Goal: Transaction & Acquisition: Purchase product/service

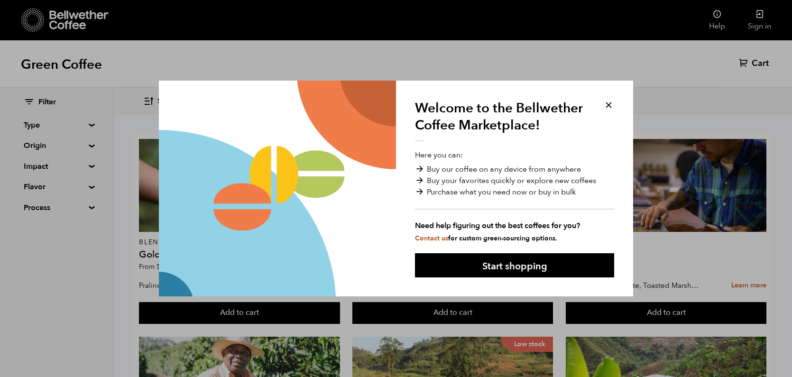
scroll to position [62, 0]
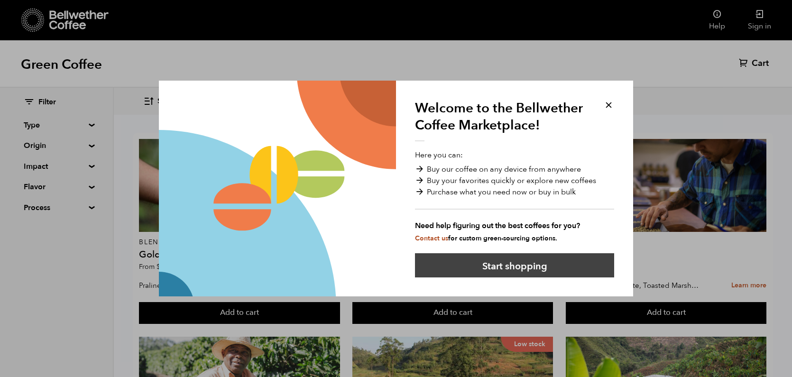
click at [508, 264] on button "Start shopping" at bounding box center [514, 265] width 199 height 24
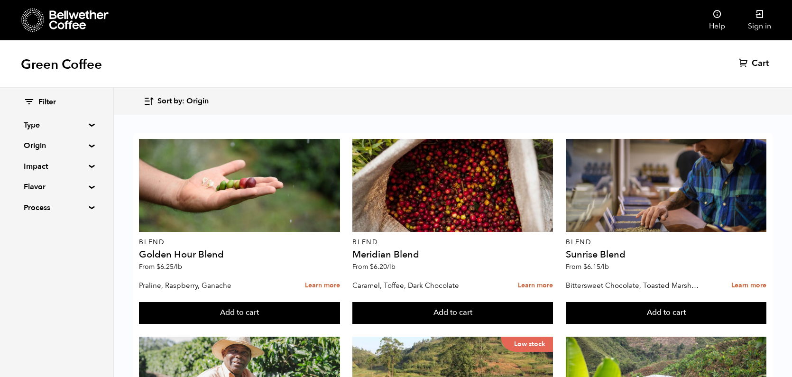
scroll to position [40, 0]
click at [89, 151] on summary "Origin" at bounding box center [56, 145] width 65 height 11
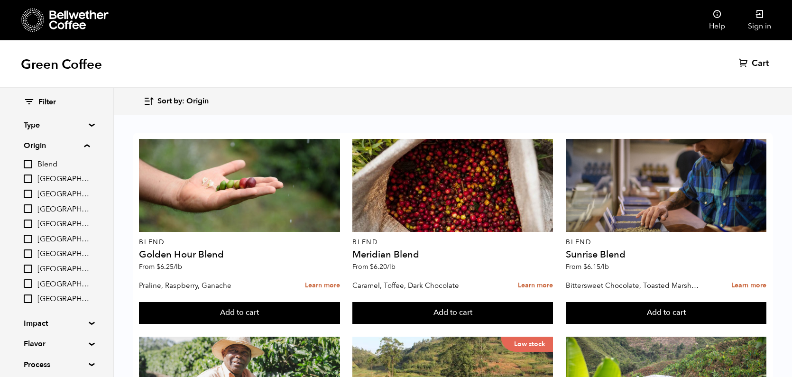
click at [32, 213] on input "[GEOGRAPHIC_DATA]" at bounding box center [28, 209] width 9 height 9
checkbox input "true"
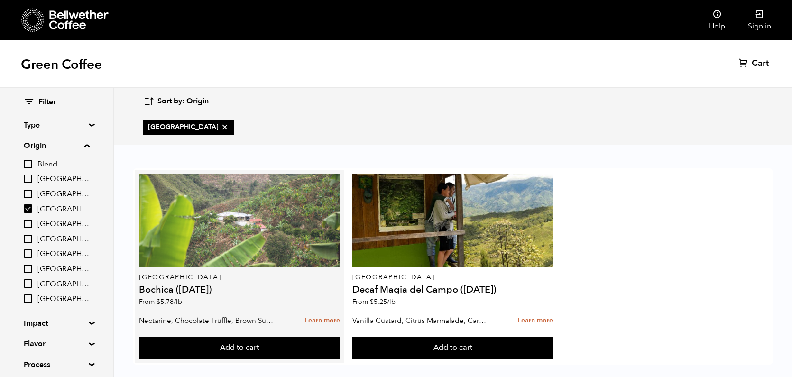
scroll to position [0, 0]
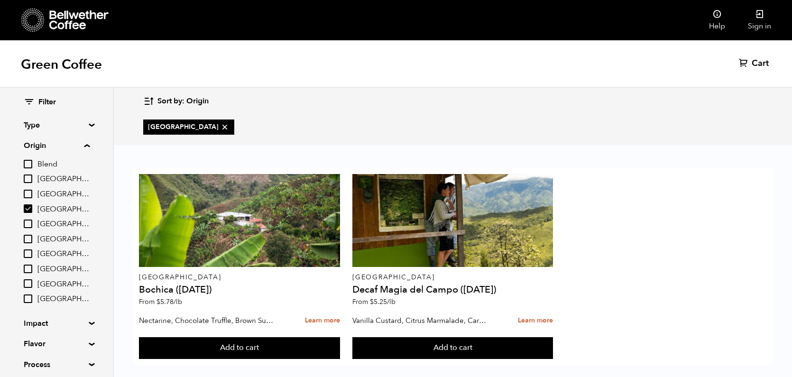
click at [32, 243] on input "[GEOGRAPHIC_DATA]" at bounding box center [28, 239] width 9 height 9
checkbox input "true"
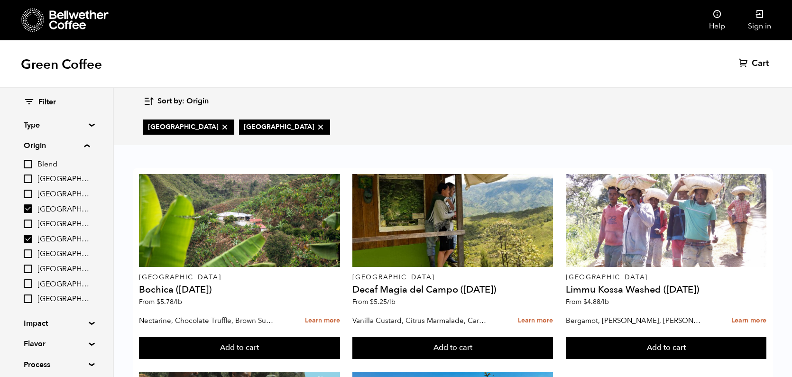
click at [32, 213] on input "[GEOGRAPHIC_DATA]" at bounding box center [28, 209] width 9 height 9
checkbox input "false"
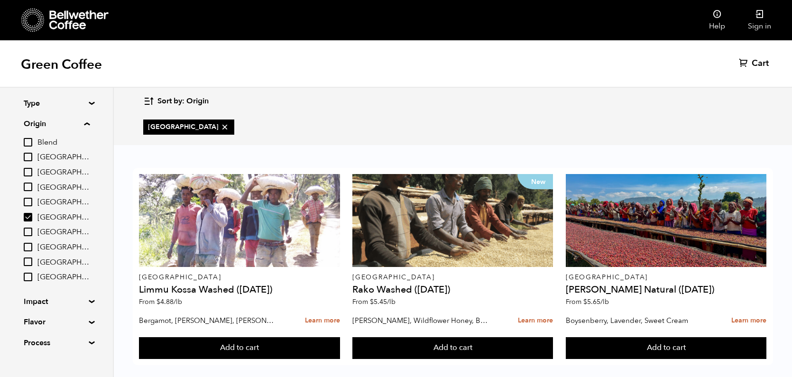
scroll to position [28, 0]
click at [32, 177] on input "Burundi" at bounding box center [28, 172] width 9 height 9
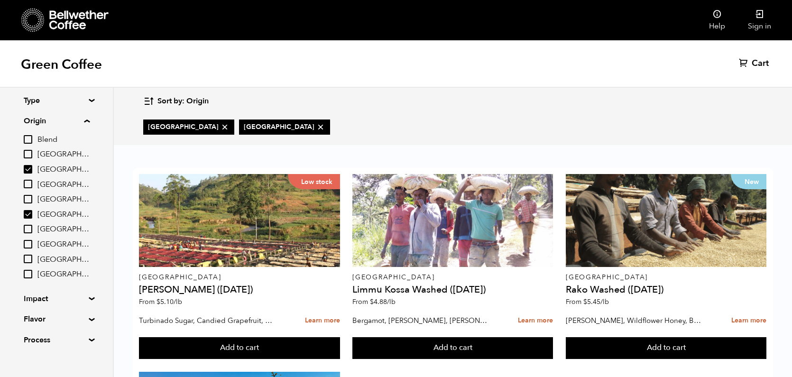
scroll to position [30, 0]
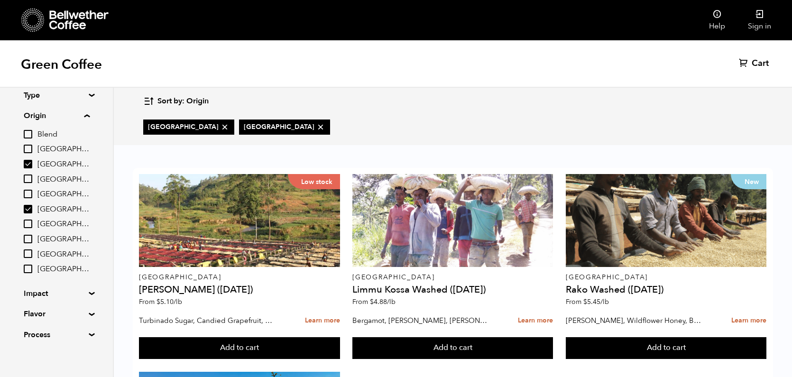
click at [32, 168] on input "Burundi" at bounding box center [28, 164] width 9 height 9
checkbox input "false"
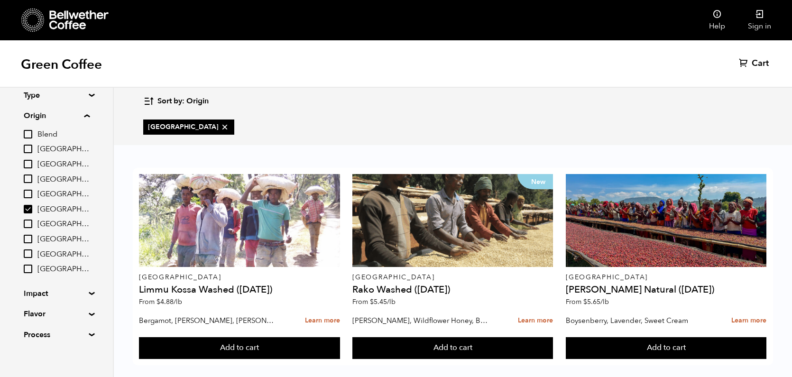
scroll to position [38, 0]
click at [32, 214] on input "[GEOGRAPHIC_DATA]" at bounding box center [28, 209] width 9 height 9
checkbox input "false"
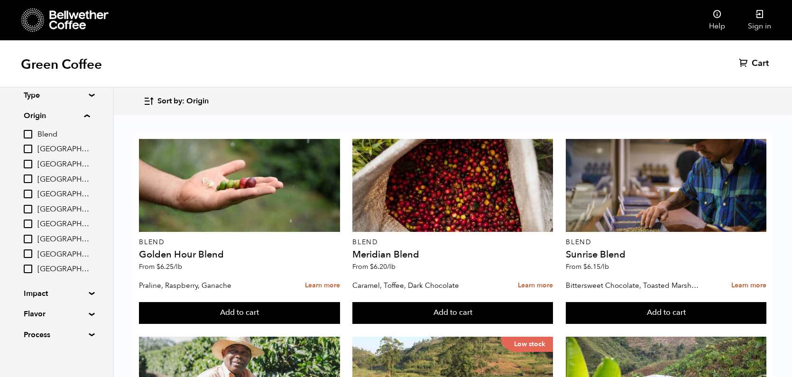
click at [32, 168] on input "[GEOGRAPHIC_DATA]" at bounding box center [28, 164] width 9 height 9
checkbox input "true"
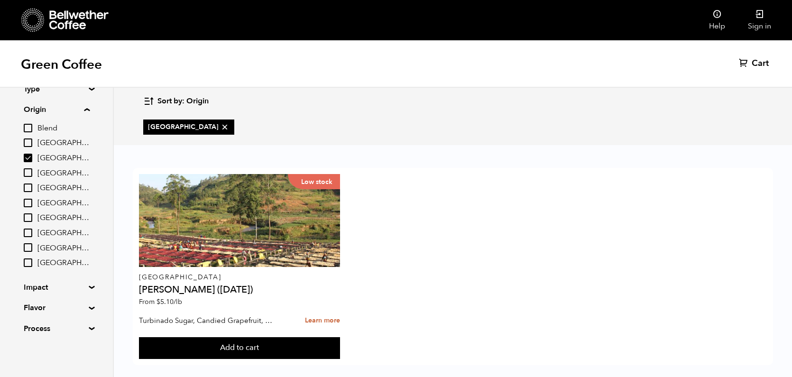
click at [32, 222] on input "[GEOGRAPHIC_DATA]" at bounding box center [28, 218] width 9 height 9
checkbox input "true"
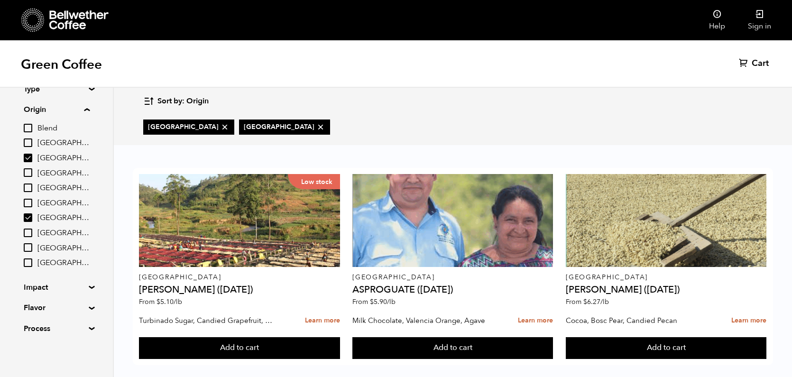
click at [32, 162] on input "[GEOGRAPHIC_DATA]" at bounding box center [28, 158] width 9 height 9
checkbox input "false"
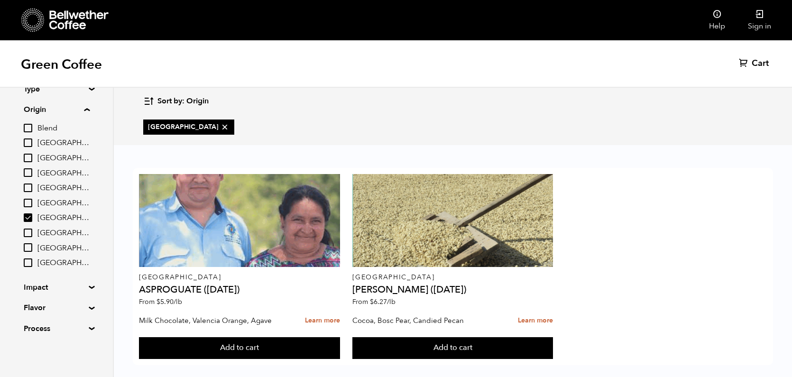
click at [32, 221] on input "[GEOGRAPHIC_DATA]" at bounding box center [28, 218] width 9 height 9
checkbox input "false"
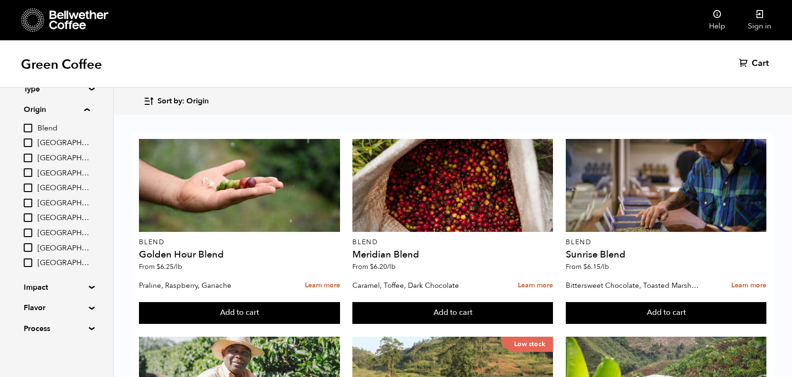
click at [32, 237] on input "[GEOGRAPHIC_DATA]" at bounding box center [28, 233] width 9 height 9
checkbox input "true"
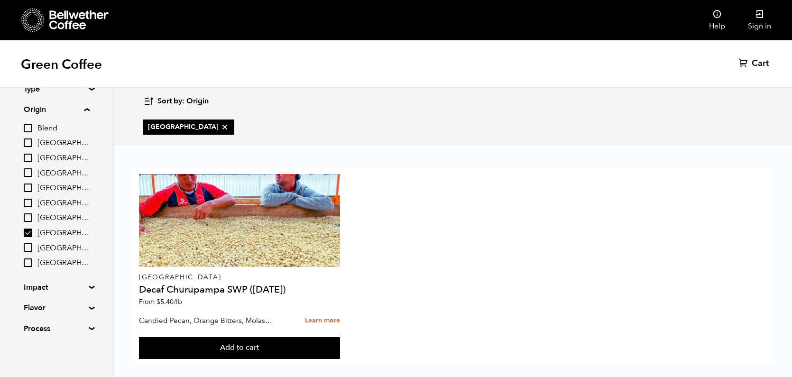
click at [32, 252] on input "[GEOGRAPHIC_DATA]" at bounding box center [28, 247] width 9 height 9
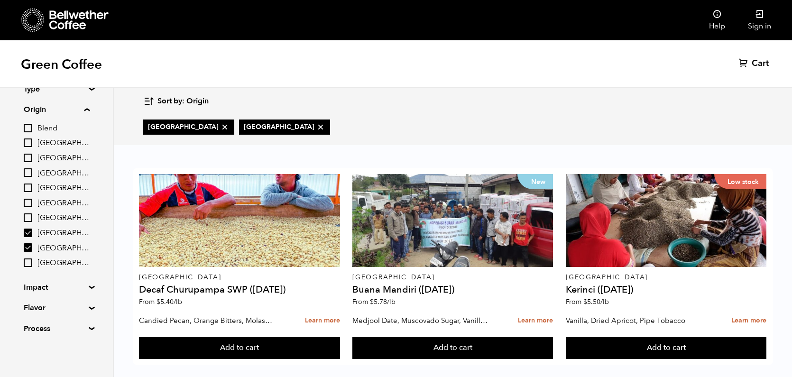
scroll to position [87, 0]
click at [32, 243] on input "[GEOGRAPHIC_DATA]" at bounding box center [28, 247] width 9 height 9
checkbox input "false"
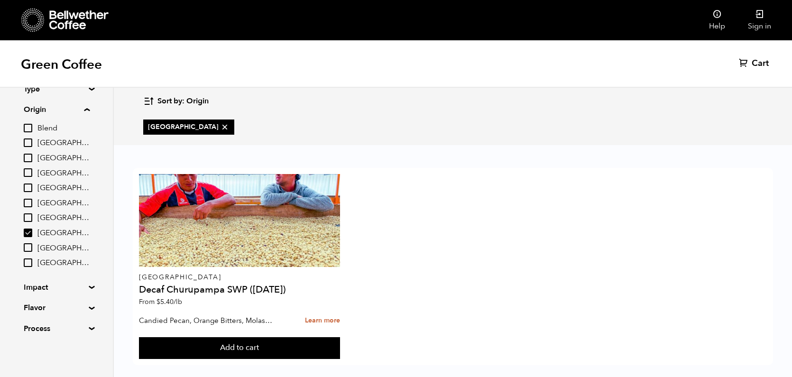
click at [32, 229] on input "Peru" at bounding box center [28, 233] width 9 height 9
checkbox input "false"
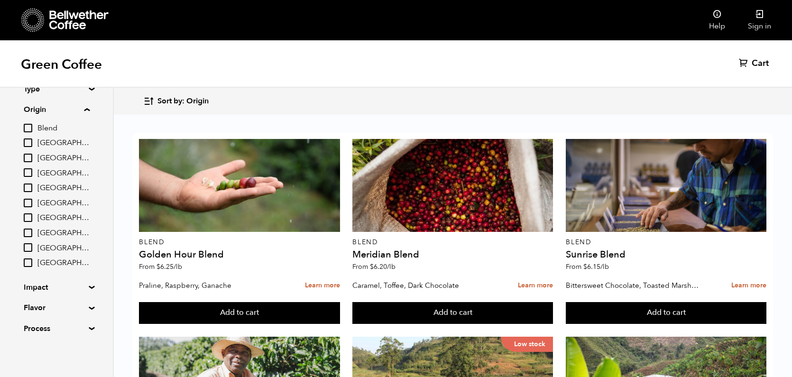
click at [32, 261] on input "Tanzania" at bounding box center [28, 263] width 9 height 9
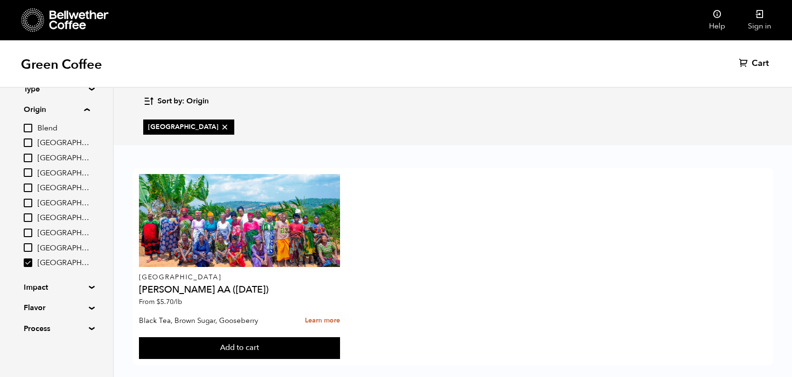
scroll to position [68, 0]
click at [32, 267] on input "[GEOGRAPHIC_DATA]" at bounding box center [28, 263] width 9 height 9
checkbox input "false"
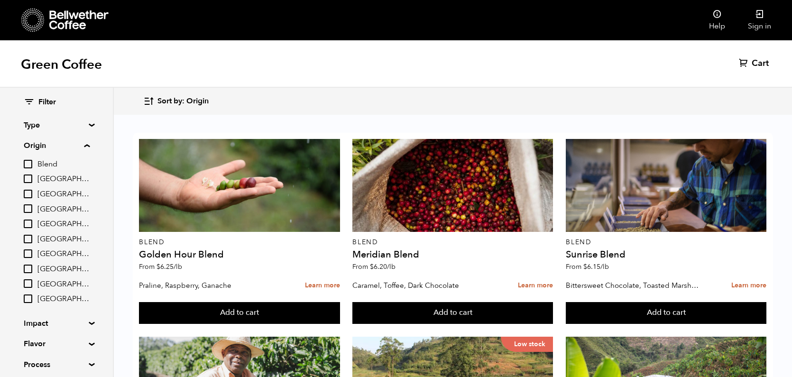
scroll to position [0, 0]
click at [32, 183] on input "Brazil" at bounding box center [28, 179] width 9 height 9
checkbox input "true"
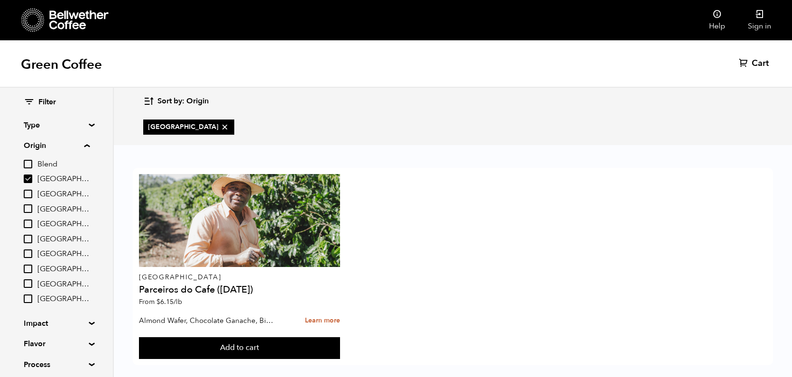
scroll to position [3, 0]
click at [32, 213] on input "Colombia" at bounding box center [28, 209] width 9 height 9
checkbox input "true"
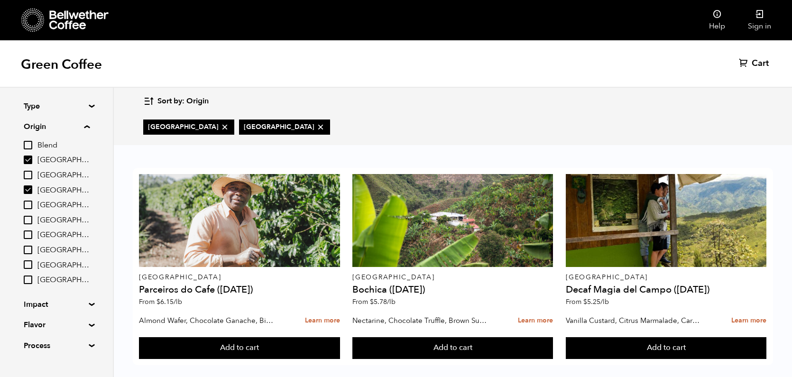
scroll to position [16, 0]
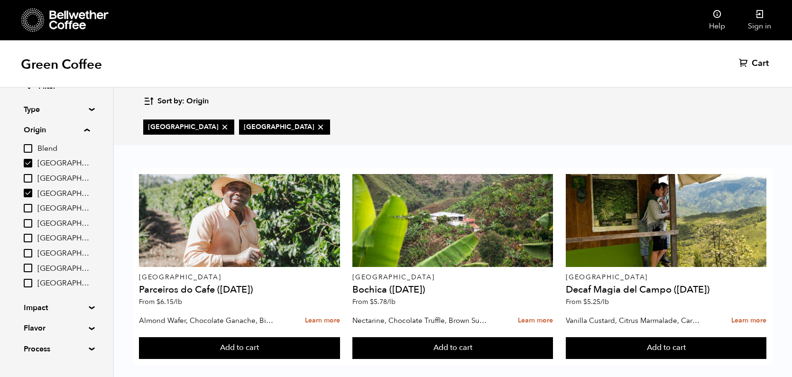
click at [90, 134] on summary "Origin" at bounding box center [57, 129] width 66 height 11
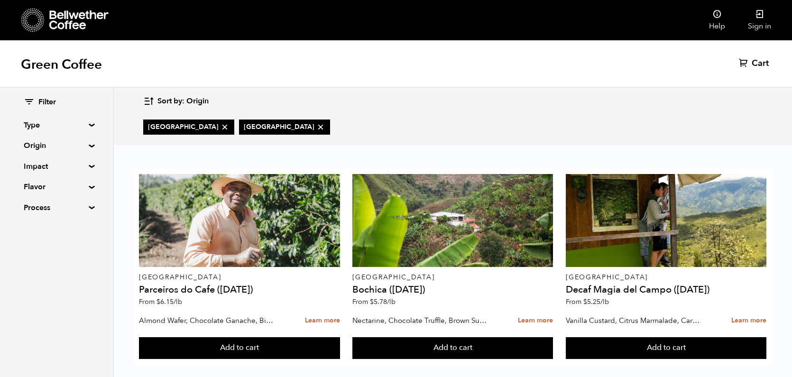
scroll to position [0, 0]
click at [113, 131] on div "Filter Type Blend Single Origin Decaf Seasonal Year Round Origin Blend Brazil B…" at bounding box center [56, 155] width 113 height 135
click at [89, 130] on summary "Type" at bounding box center [56, 125] width 65 height 11
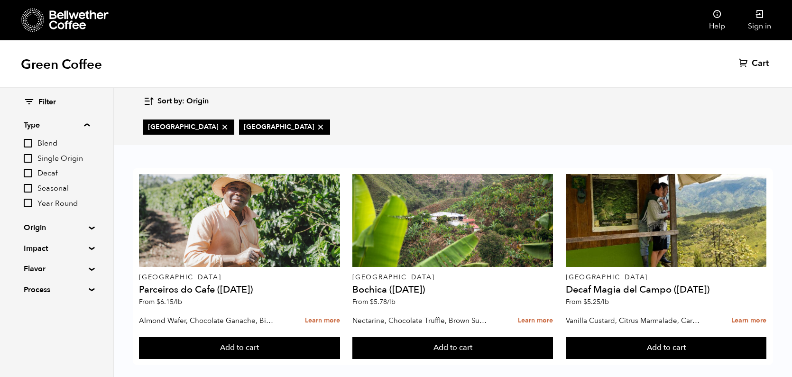
click at [32, 163] on input "Single Origin" at bounding box center [28, 158] width 9 height 9
checkbox input "true"
click at [47, 254] on summary "Impact" at bounding box center [56, 248] width 65 height 11
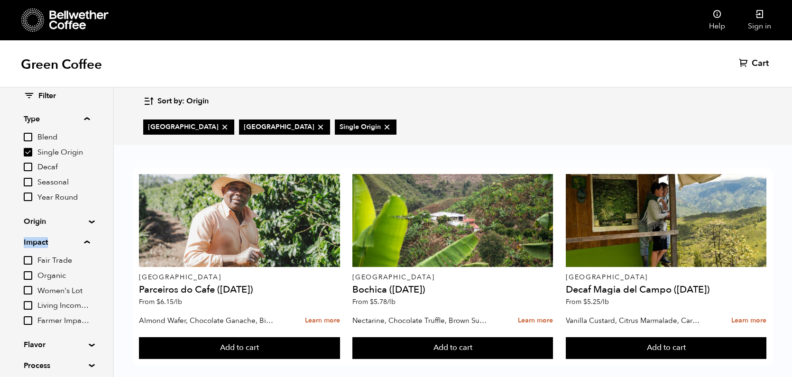
click at [47, 248] on summary "Impact" at bounding box center [57, 242] width 66 height 11
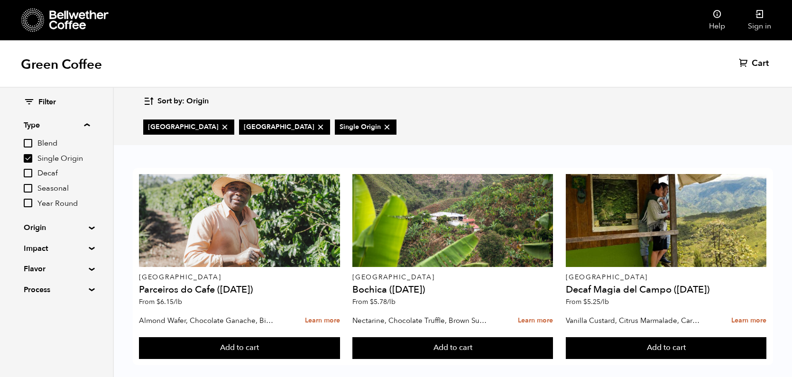
click at [42, 275] on summary "Flavor" at bounding box center [56, 268] width 65 height 11
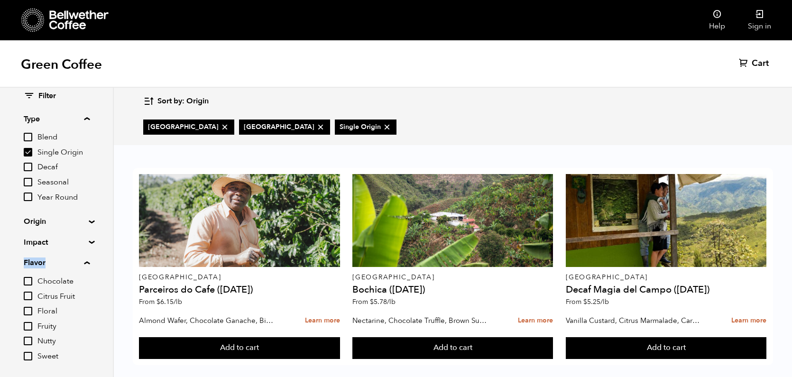
click at [42, 269] on summary "Flavor" at bounding box center [57, 262] width 66 height 11
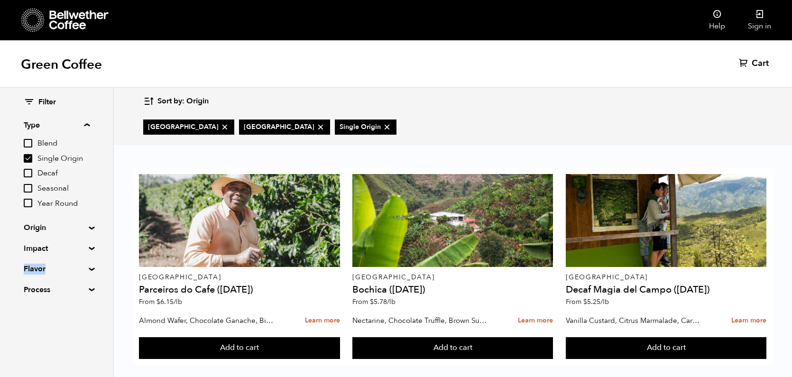
scroll to position [6, 0]
click at [43, 296] on summary "Process" at bounding box center [56, 289] width 65 height 11
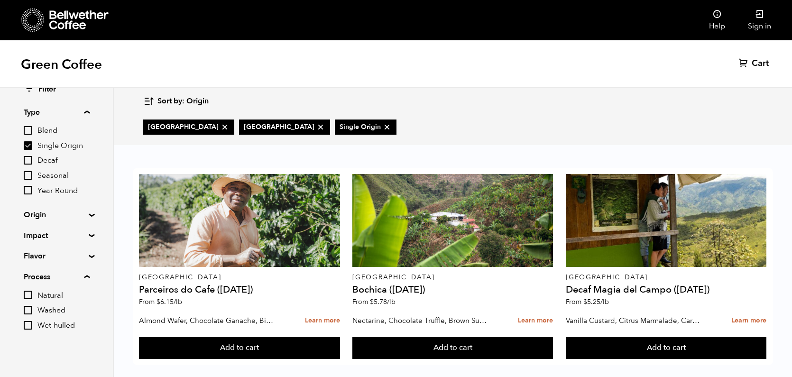
scroll to position [73, 0]
click at [47, 271] on summary "Process" at bounding box center [57, 276] width 66 height 11
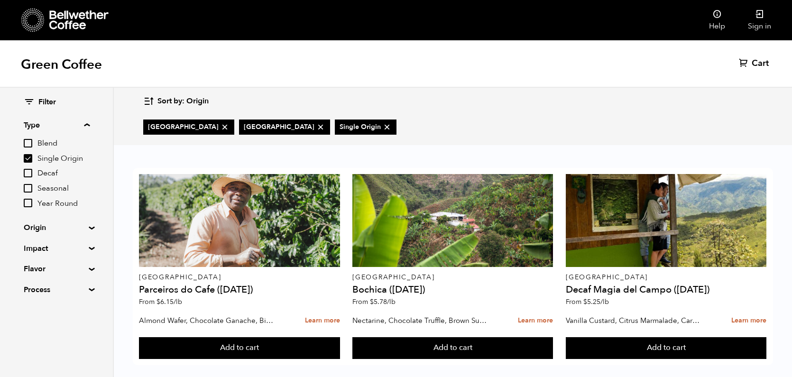
scroll to position [8, 0]
click at [42, 233] on summary "Origin" at bounding box center [56, 227] width 65 height 11
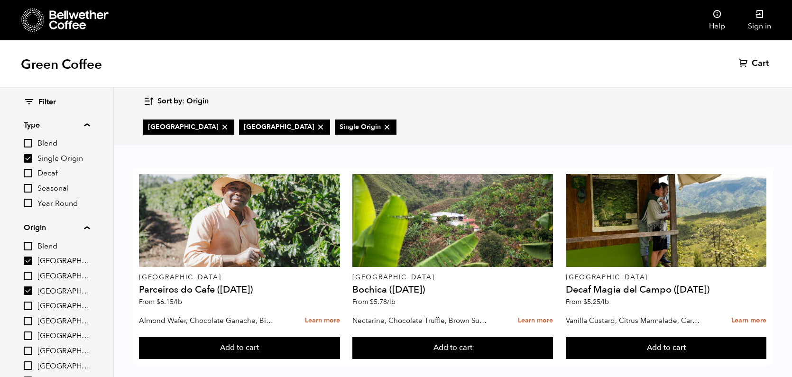
click at [32, 265] on input "[GEOGRAPHIC_DATA]" at bounding box center [28, 261] width 9 height 9
checkbox input "false"
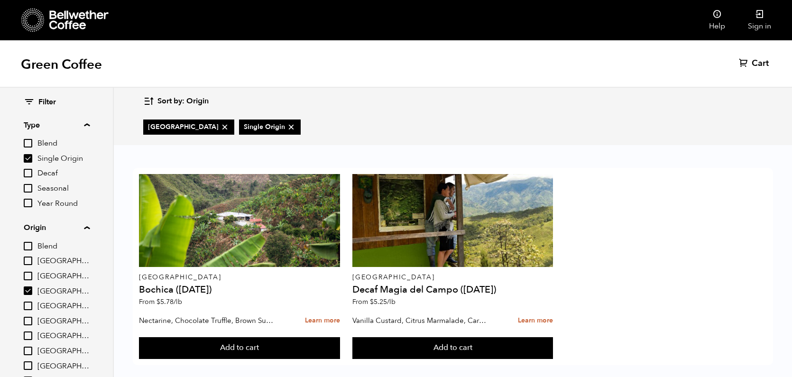
click at [32, 295] on input "[GEOGRAPHIC_DATA]" at bounding box center [28, 291] width 9 height 9
checkbox input "false"
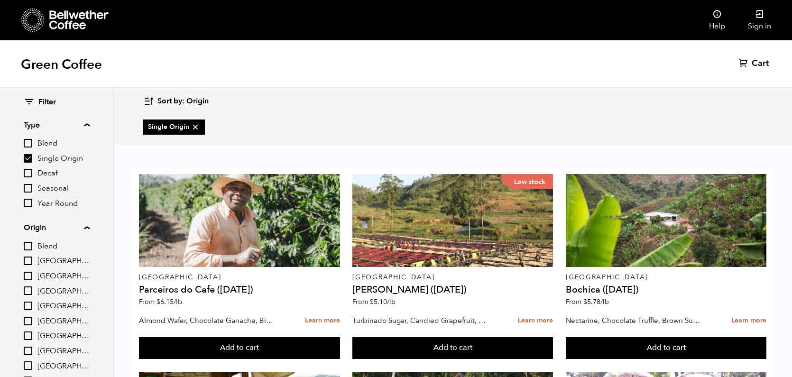
click at [32, 310] on input "[GEOGRAPHIC_DATA]" at bounding box center [28, 306] width 9 height 9
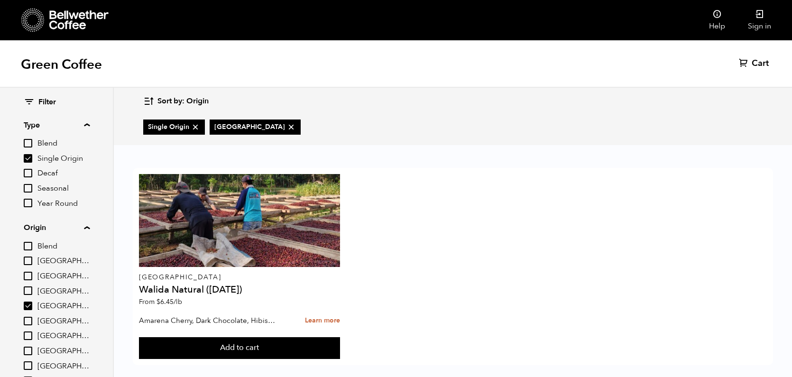
click at [32, 310] on input "[GEOGRAPHIC_DATA]" at bounding box center [28, 306] width 9 height 9
checkbox input "false"
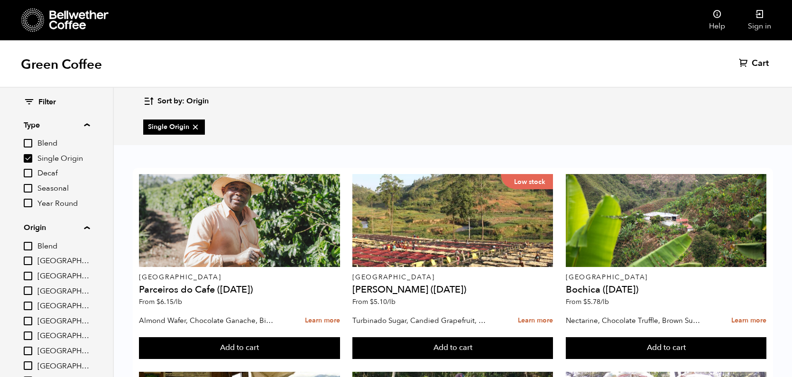
click at [32, 295] on input "[GEOGRAPHIC_DATA]" at bounding box center [28, 291] width 9 height 9
checkbox input "true"
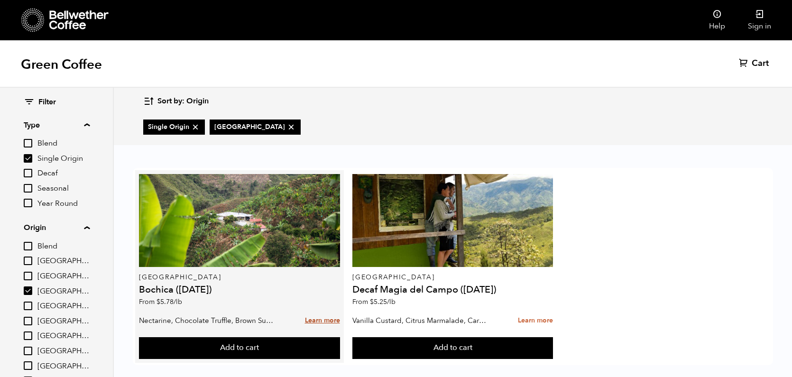
click at [340, 327] on link "Learn more" at bounding box center [322, 321] width 35 height 20
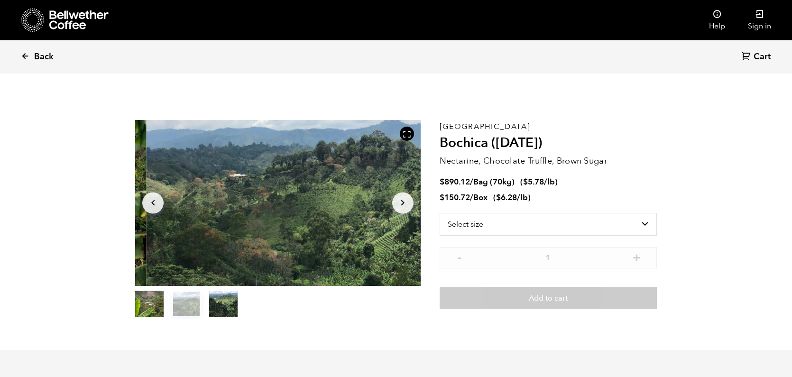
click at [63, 63] on link "Back" at bounding box center [50, 57] width 59 height 32
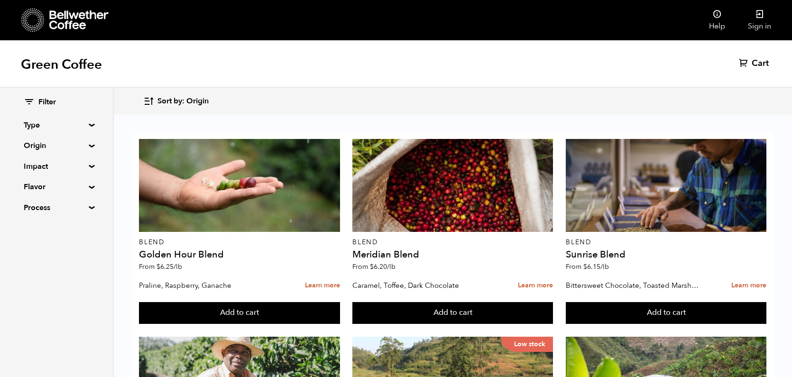
click at [89, 151] on summary "Origin" at bounding box center [56, 145] width 65 height 11
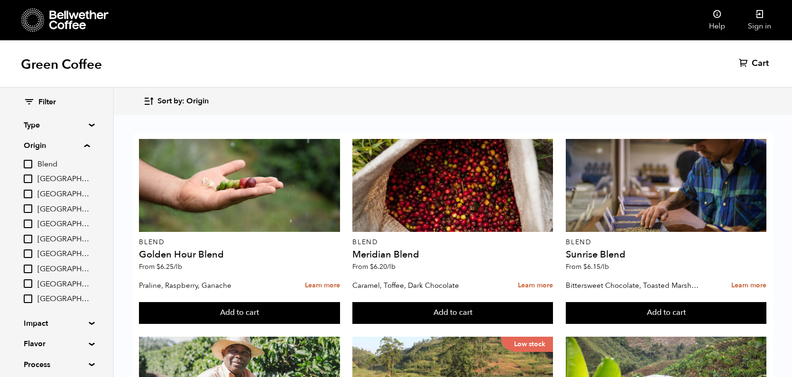
click at [90, 150] on summary "Origin" at bounding box center [57, 145] width 66 height 11
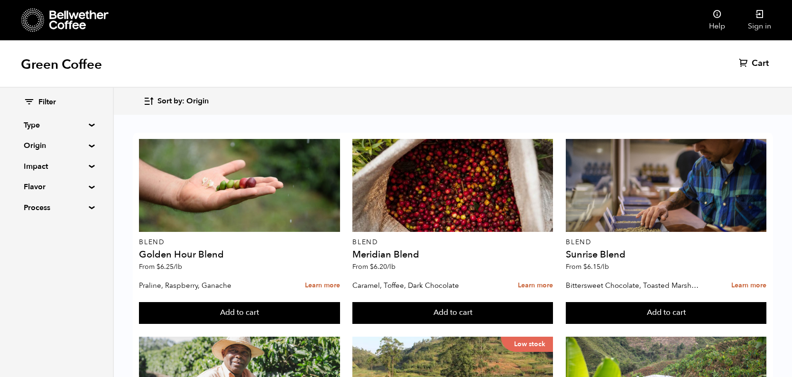
click at [89, 128] on summary "Type" at bounding box center [56, 125] width 65 height 11
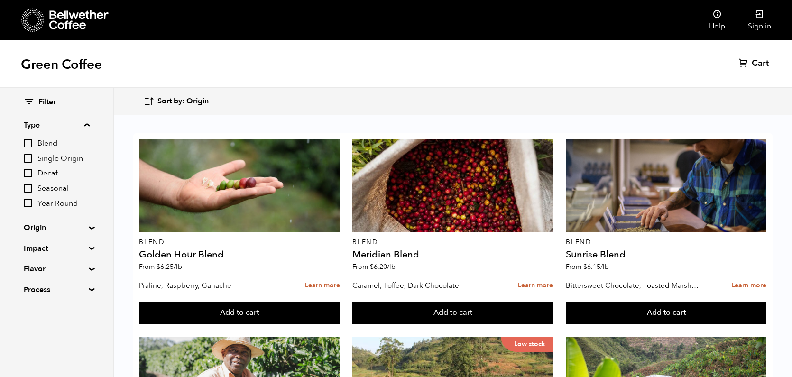
click at [32, 163] on input "Single Origin" at bounding box center [28, 158] width 9 height 9
checkbox input "true"
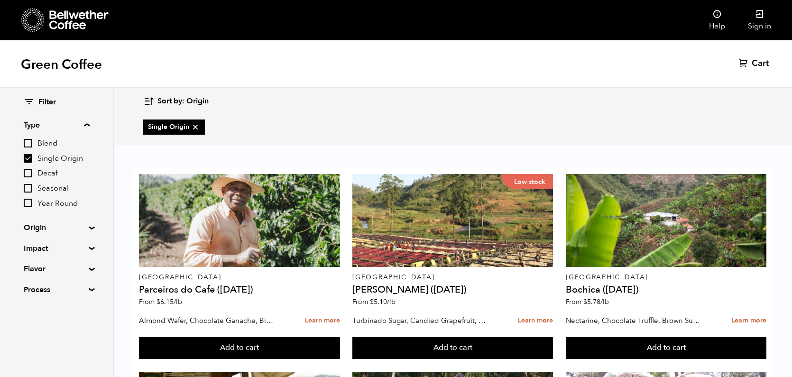
scroll to position [472, 0]
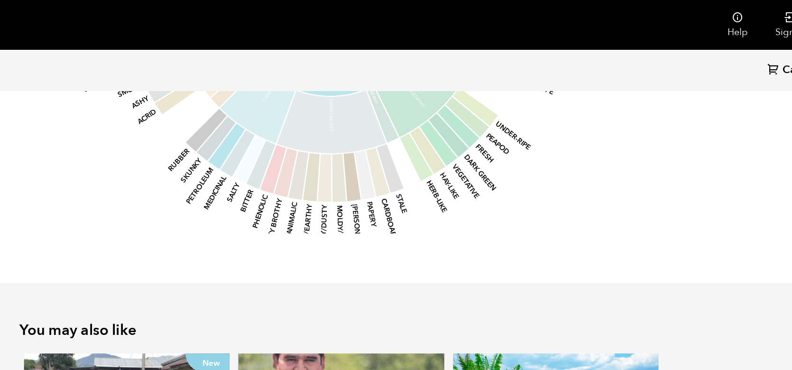
scroll to position [1089, 0]
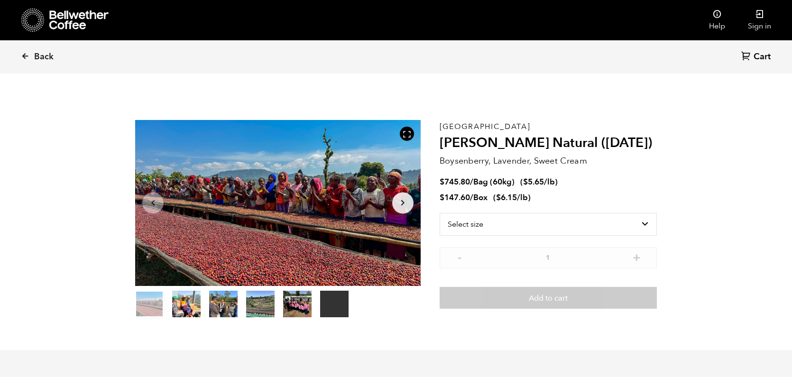
scroll to position [413, 487]
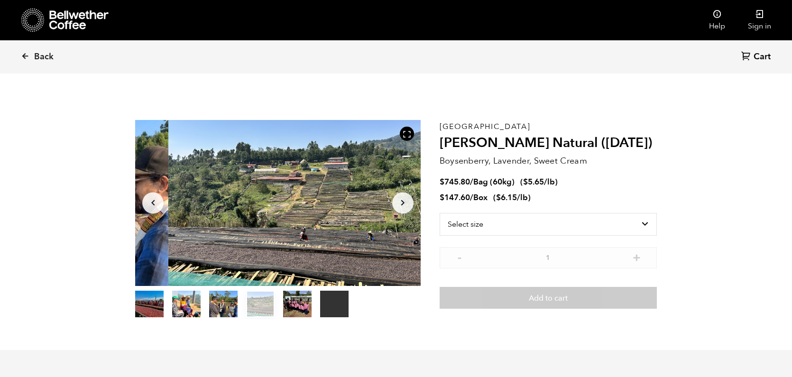
click at [164, 214] on button "Arrow Left" at bounding box center [152, 202] width 21 height 21
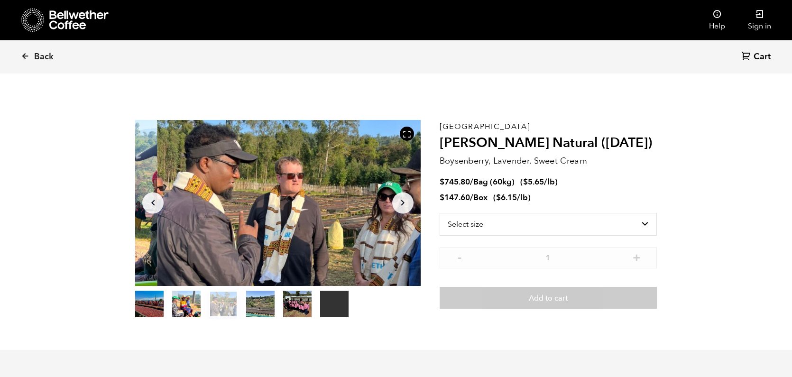
click at [159, 209] on icon "Arrow Left" at bounding box center [153, 202] width 11 height 11
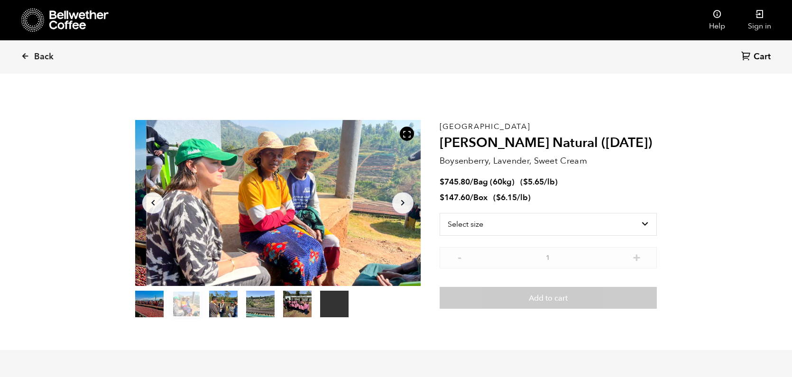
click at [159, 209] on icon "Arrow Left" at bounding box center [153, 202] width 11 height 11
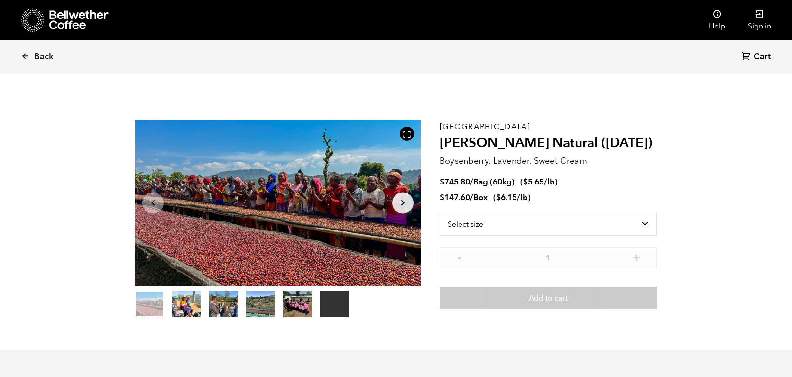
click at [162, 214] on button "Arrow Left" at bounding box center [152, 202] width 21 height 21
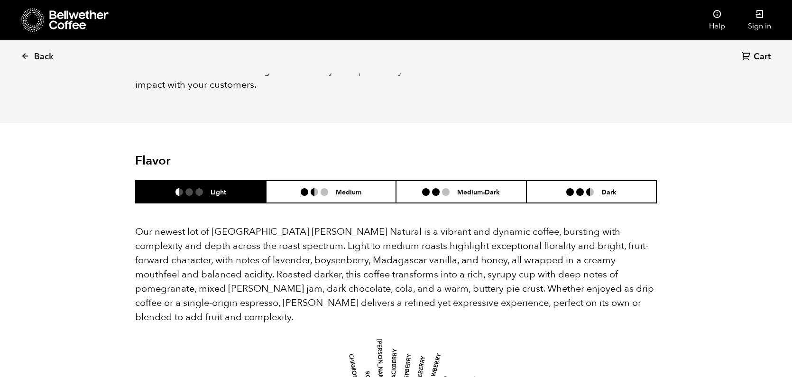
scroll to position [300, 0]
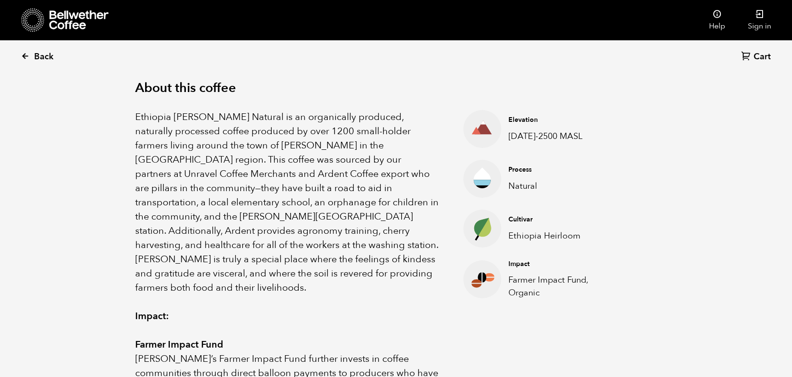
click at [54, 56] on span "Back" at bounding box center [43, 56] width 19 height 11
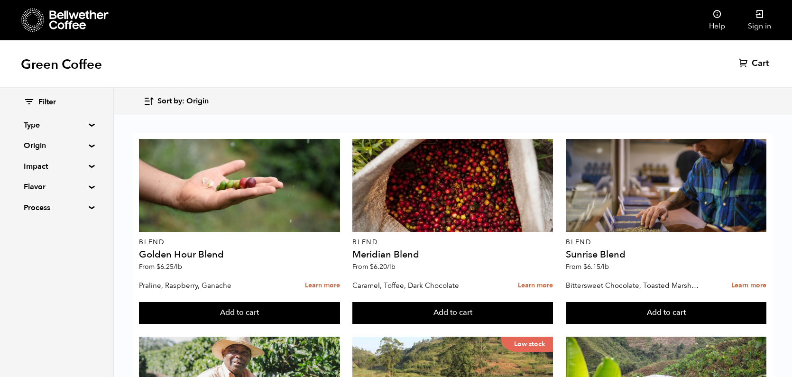
scroll to position [-1, 0]
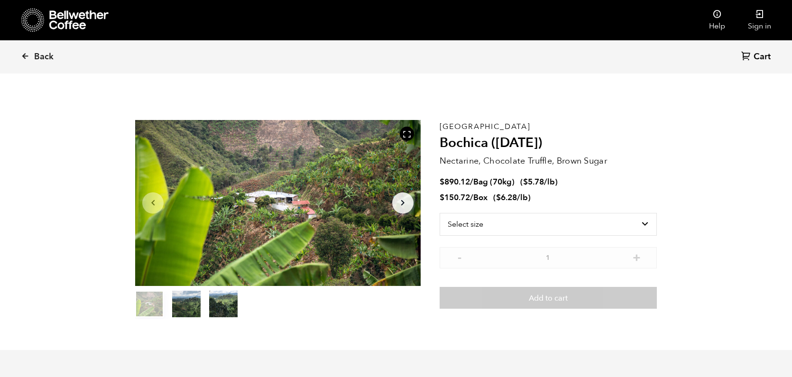
scroll to position [413, 487]
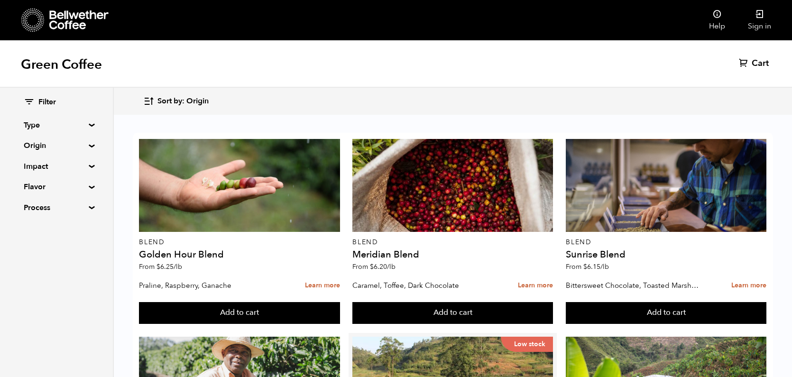
scroll to position [161, 0]
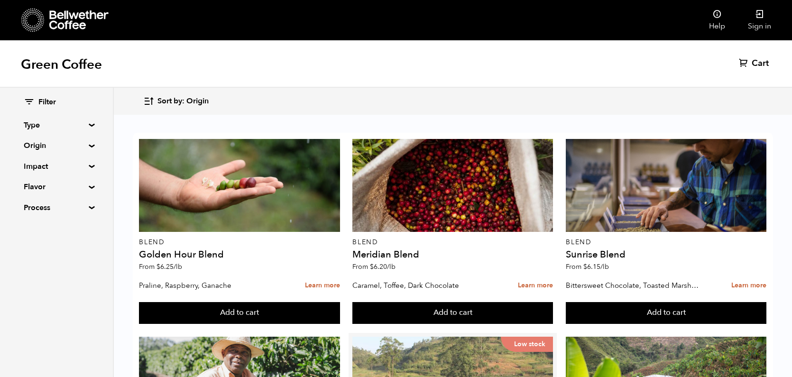
click at [443, 337] on div "Low stock" at bounding box center [453, 383] width 201 height 93
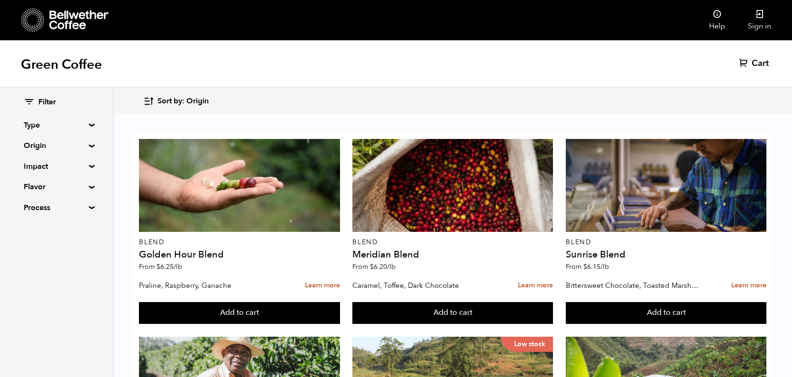
scroll to position [631, 0]
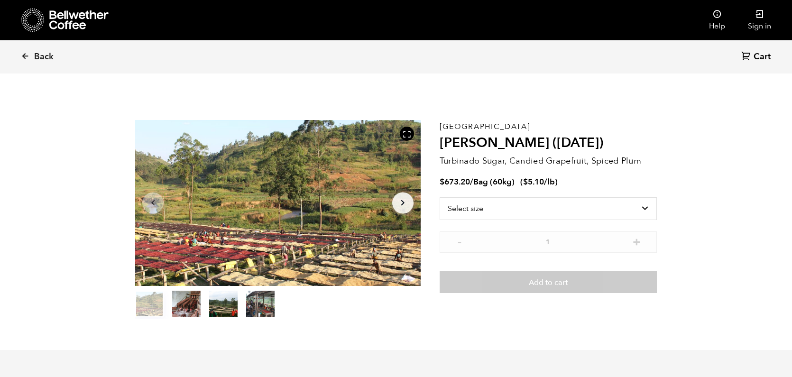
scroll to position [413, 487]
select select "bag-3"
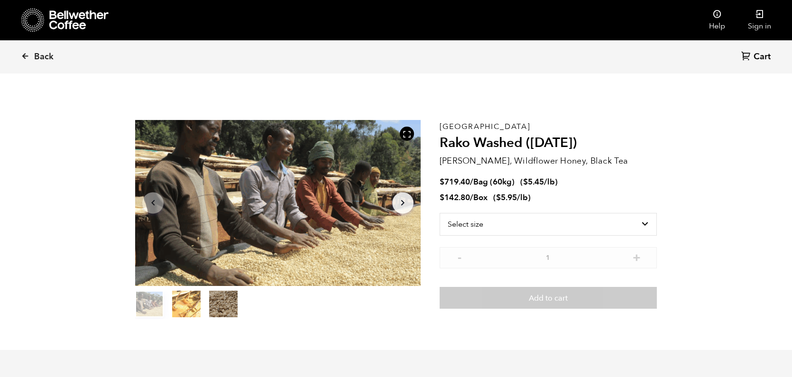
scroll to position [413, 487]
click at [54, 57] on span "Back" at bounding box center [43, 56] width 19 height 11
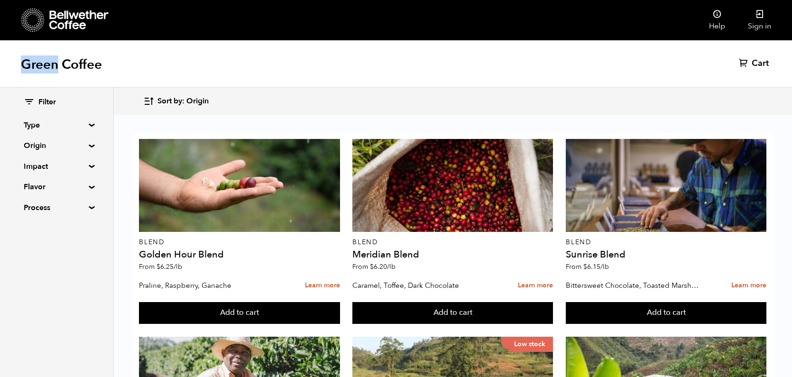
click at [74, 19] on icon at bounding box center [78, 19] width 59 height 19
